Goal: Task Accomplishment & Management: Complete application form

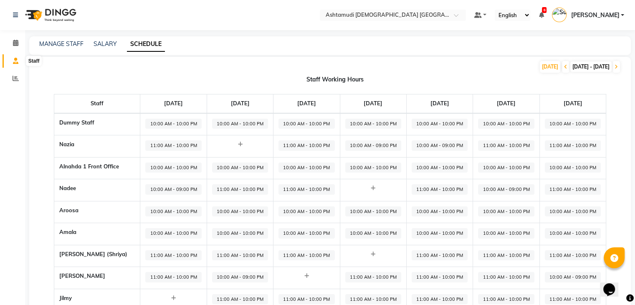
click at [15, 61] on icon at bounding box center [15, 61] width 5 height 6
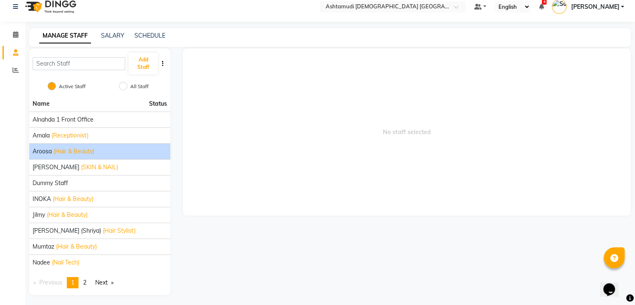
scroll to position [10, 0]
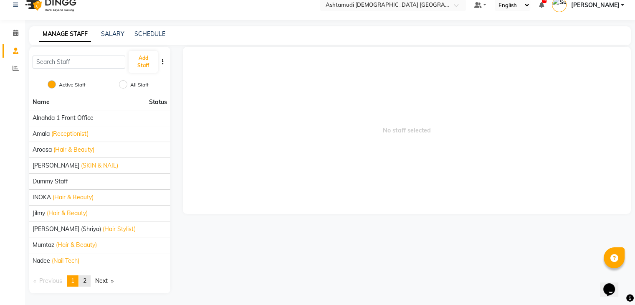
click at [86, 279] on span "2" at bounding box center [84, 281] width 3 height 8
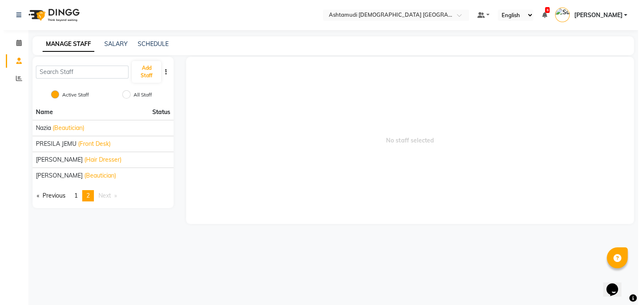
scroll to position [0, 0]
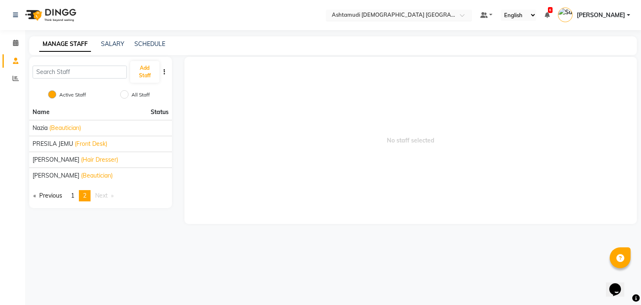
click at [448, 12] on input "text" at bounding box center [390, 16] width 121 height 8
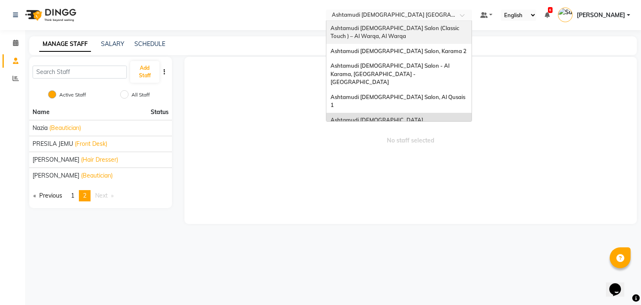
click at [392, 27] on span "Ashtamudi [DEMOGRAPHIC_DATA] Salon (Classic Touch ) – Al Warqa, Al Warqa" at bounding box center [396, 32] width 130 height 15
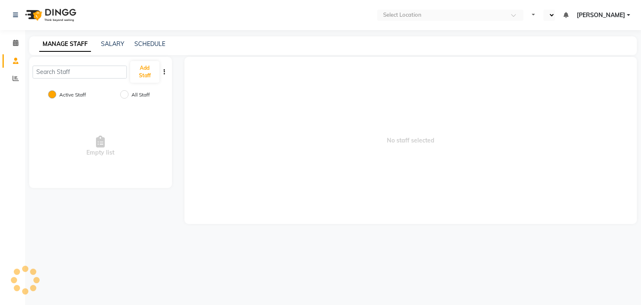
select select "en"
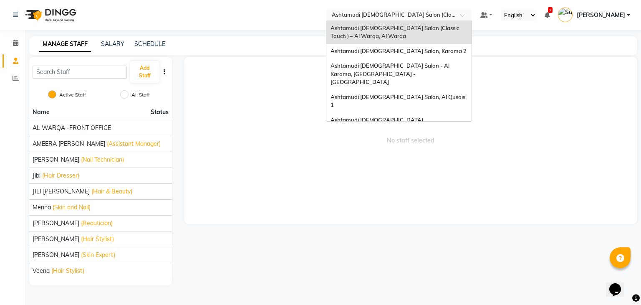
click at [410, 17] on input "text" at bounding box center [390, 16] width 121 height 8
click at [426, 94] on span "Ashtamudi [DEMOGRAPHIC_DATA] Salon, Al Qusais 1" at bounding box center [399, 101] width 136 height 15
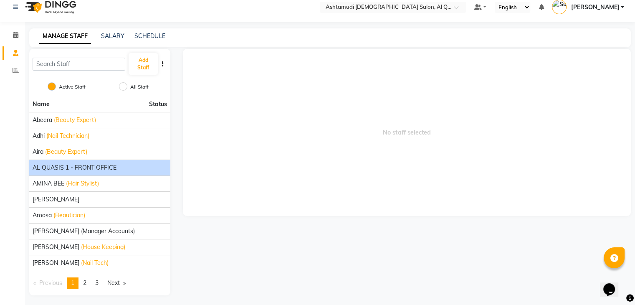
scroll to position [10, 0]
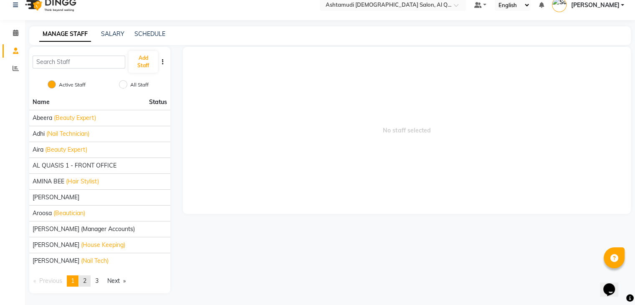
click at [85, 277] on span "2" at bounding box center [84, 281] width 3 height 8
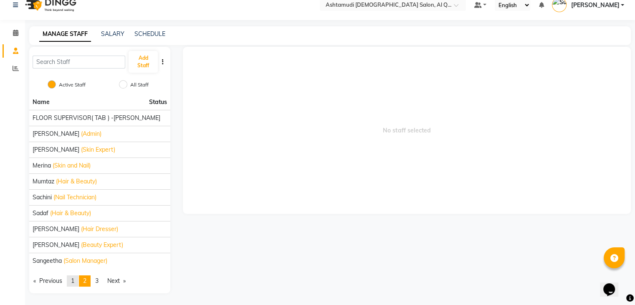
click at [70, 280] on link "page 1" at bounding box center [73, 280] width 12 height 11
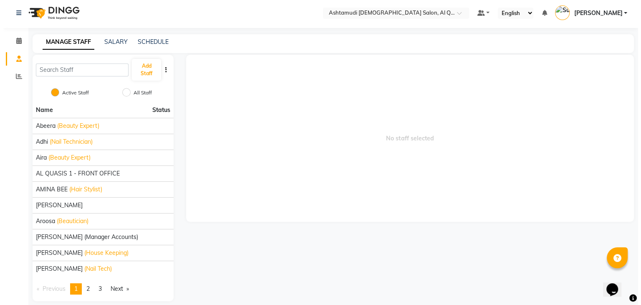
scroll to position [0, 0]
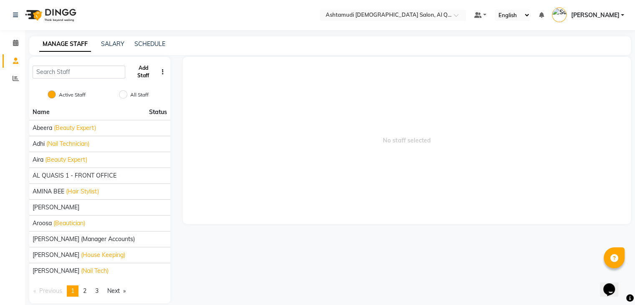
click at [144, 73] on button "Add Staff" at bounding box center [143, 72] width 29 height 22
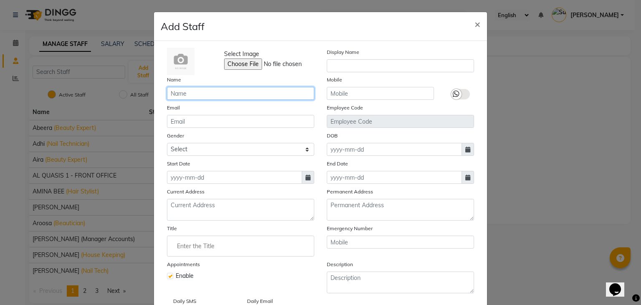
click at [185, 94] on input "text" at bounding box center [240, 93] width 147 height 13
type input "MINISHA"
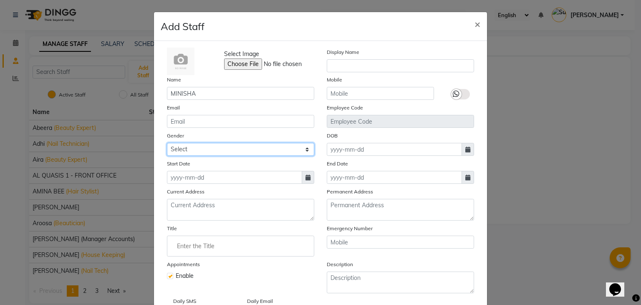
click at [190, 153] on select "Select Male Female Other Prefer Not To Say" at bounding box center [240, 149] width 147 height 13
select select "female"
click at [167, 144] on select "Select Male Female Other Prefer Not To Say" at bounding box center [240, 149] width 147 height 13
click at [308, 180] on span at bounding box center [308, 177] width 13 height 13
select select "9"
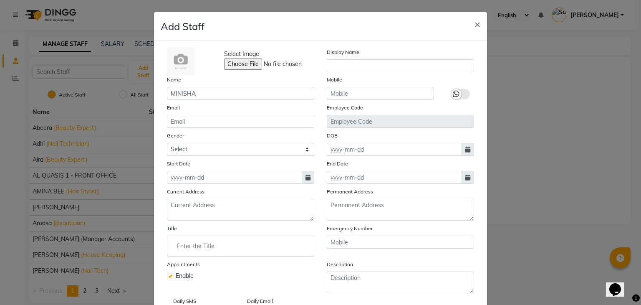
select select "2025"
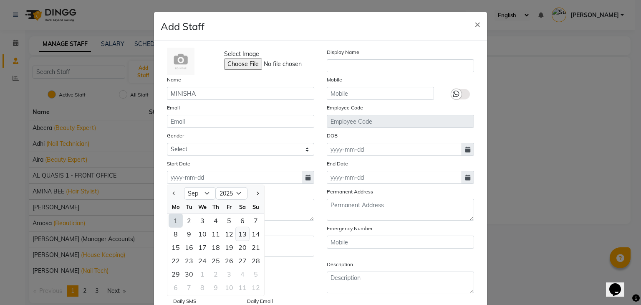
click at [242, 238] on div "13" at bounding box center [242, 233] width 13 height 13
type input "13-09-2025"
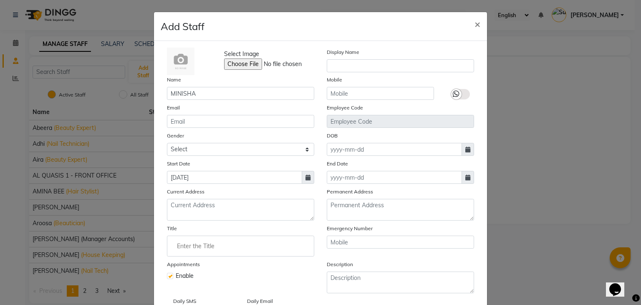
click at [307, 179] on icon at bounding box center [308, 178] width 5 height 6
select select "9"
select select "2025"
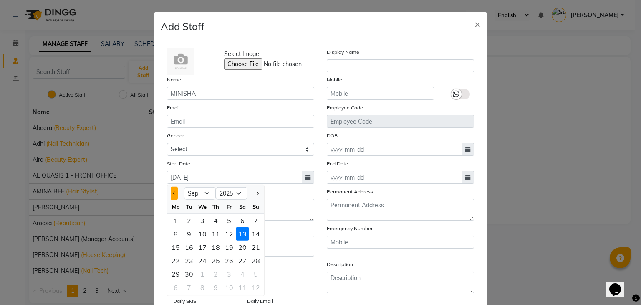
click at [172, 196] on button "Previous month" at bounding box center [174, 193] width 7 height 13
select select "8"
click at [202, 248] on div "13" at bounding box center [202, 246] width 13 height 13
type input "13-08-2025"
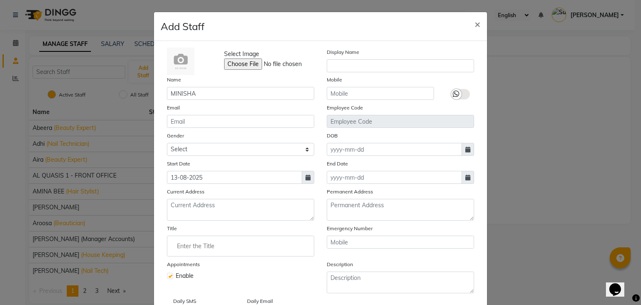
click at [306, 179] on icon at bounding box center [308, 178] width 5 height 6
select select "8"
select select "2025"
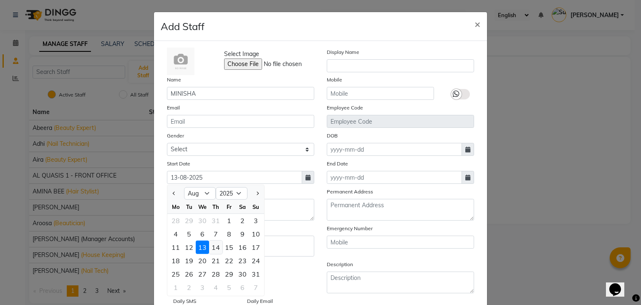
click at [216, 246] on div "14" at bounding box center [215, 246] width 13 height 13
type input "14-08-2025"
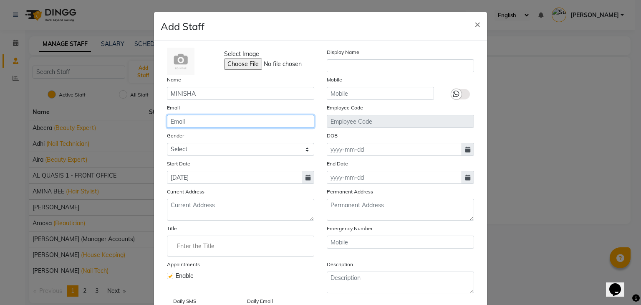
click at [180, 120] on input "email" at bounding box center [240, 121] width 147 height 13
paste input "meenusamu4@gmail.com"
type input "meenusamu4@gmail.com"
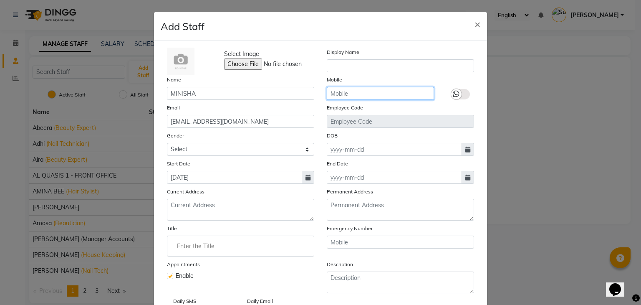
click at [345, 90] on input "text" at bounding box center [380, 93] width 107 height 13
type input "9061699640"
click at [466, 150] on icon at bounding box center [468, 150] width 5 height 6
select select "9"
select select "2025"
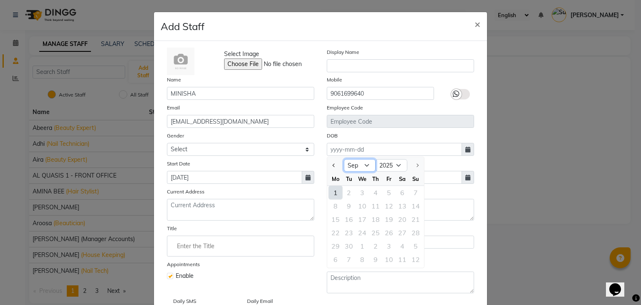
click at [368, 167] on select "Jan Feb Mar Apr May Jun Jul Aug Sep" at bounding box center [360, 165] width 32 height 13
select select "6"
click at [344, 160] on select "Jan Feb Mar Apr May Jun Jul Aug Sep" at bounding box center [360, 165] width 32 height 13
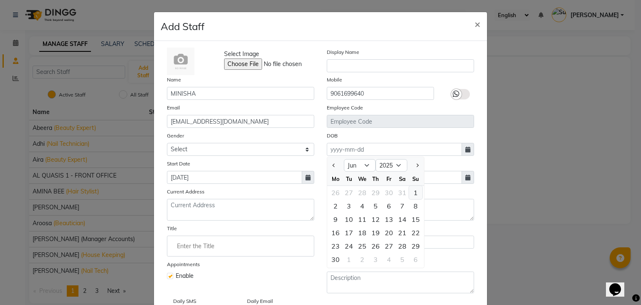
click at [410, 196] on div "1" at bounding box center [415, 192] width 13 height 13
type input "01-06-2025"
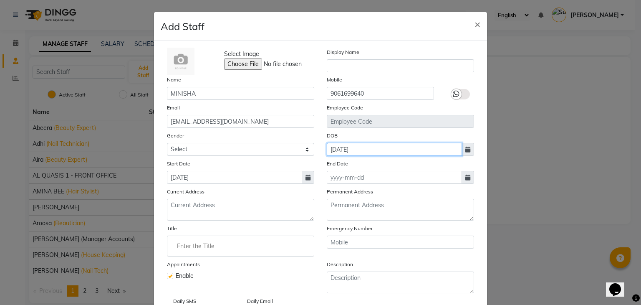
click at [408, 151] on input "01-06-2025" at bounding box center [394, 149] width 135 height 13
select select "6"
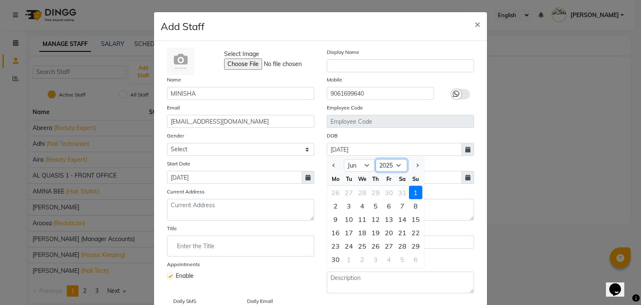
click at [393, 163] on select "1920 1921 1922 1923 1924 1925 1926 1927 1928 1929 1930 1931 1932 1933 1934 1935…" at bounding box center [392, 165] width 32 height 13
select select "1999"
click at [376, 160] on select "1920 1921 1922 1923 1924 1925 1926 1927 1928 1929 1930 1931 1932 1933 1934 1935…" at bounding box center [392, 165] width 32 height 13
click at [349, 195] on div "1" at bounding box center [348, 192] width 13 height 13
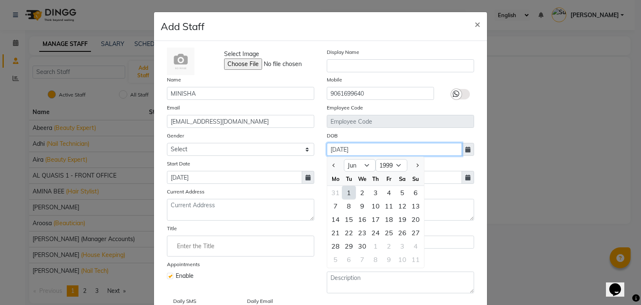
type input "01-06-1999"
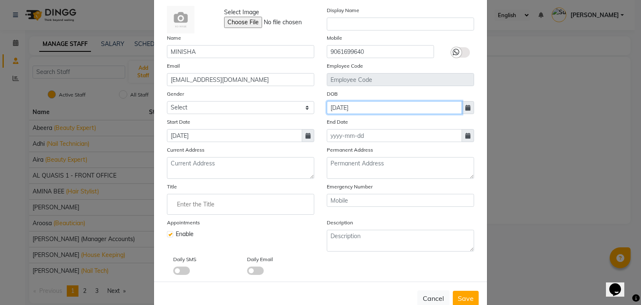
scroll to position [67, 0]
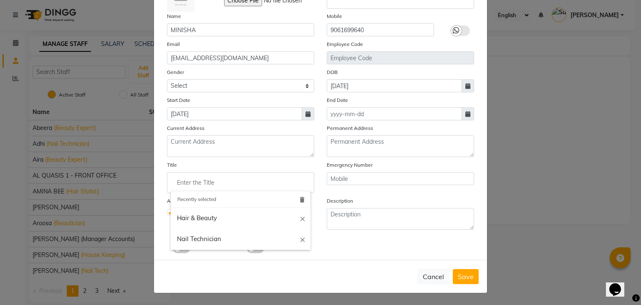
click at [208, 180] on input "Enter the Title" at bounding box center [241, 182] width 140 height 17
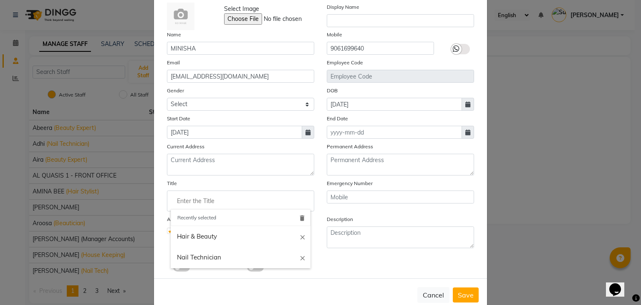
scroll to position [25, 0]
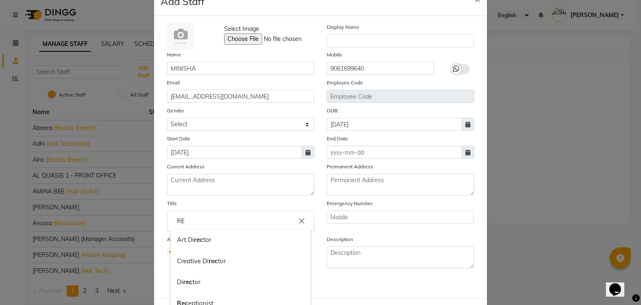
type input "R"
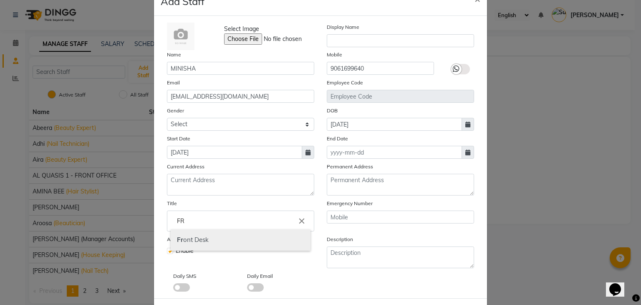
click at [221, 235] on link "Fr ont Desk" at bounding box center [241, 239] width 140 height 21
type input "Front Desk"
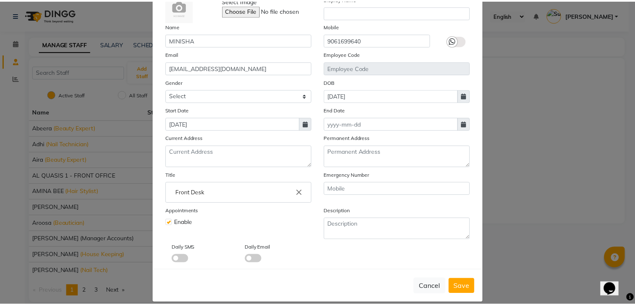
scroll to position [67, 0]
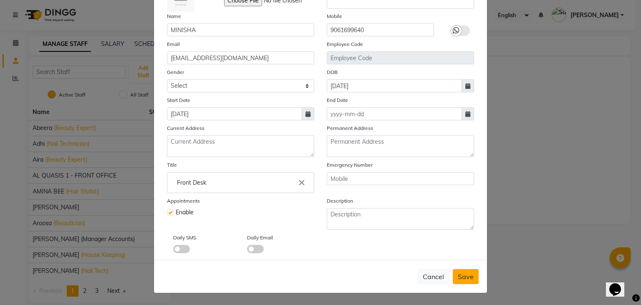
click at [469, 280] on span "Save" at bounding box center [466, 276] width 16 height 8
select select
checkbox input "false"
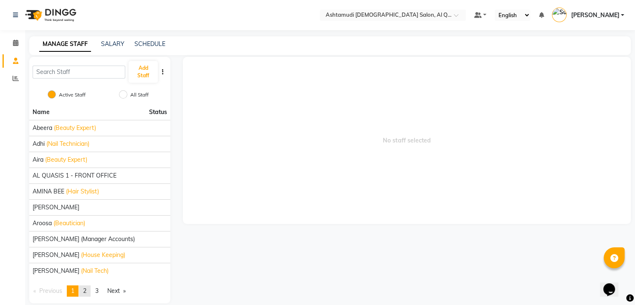
click at [90, 289] on link "page 2" at bounding box center [85, 290] width 12 height 11
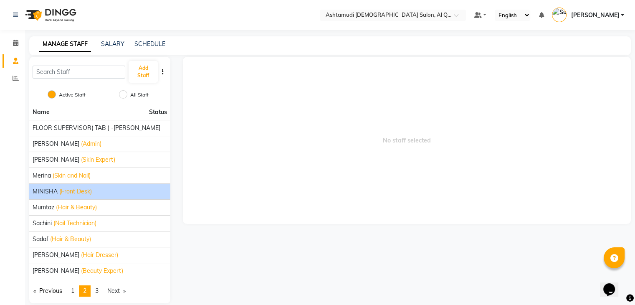
click at [62, 189] on span "(Front Desk)" at bounding box center [75, 191] width 33 height 9
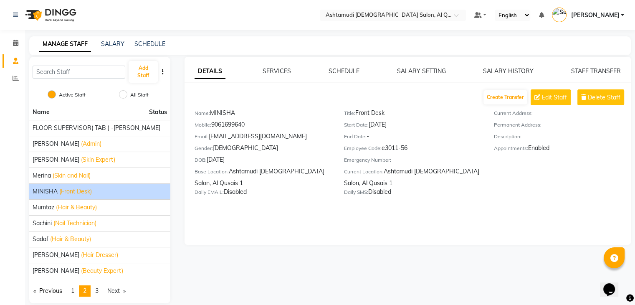
drag, startPoint x: 382, startPoint y: 148, endPoint x: 412, endPoint y: 149, distance: 29.7
click at [414, 147] on div "Employee Code: e3011-56" at bounding box center [412, 150] width 137 height 12
copy div "e3011-56"
